Goal: Find specific page/section: Find specific page/section

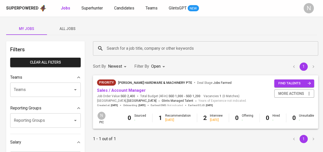
click at [54, 31] on span "All Jobs" at bounding box center [67, 29] width 35 height 6
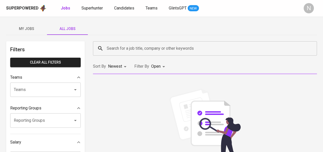
click at [59, 86] on input "Teams" at bounding box center [39, 90] width 52 height 10
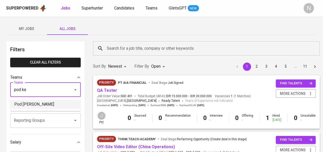
click at [41, 101] on li "Pod [PERSON_NAME]" at bounding box center [45, 103] width 71 height 9
type input "pod ka"
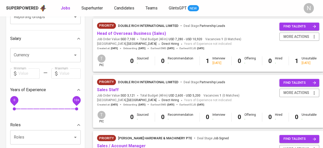
scroll to position [119, 0]
